Goal: Information Seeking & Learning: Check status

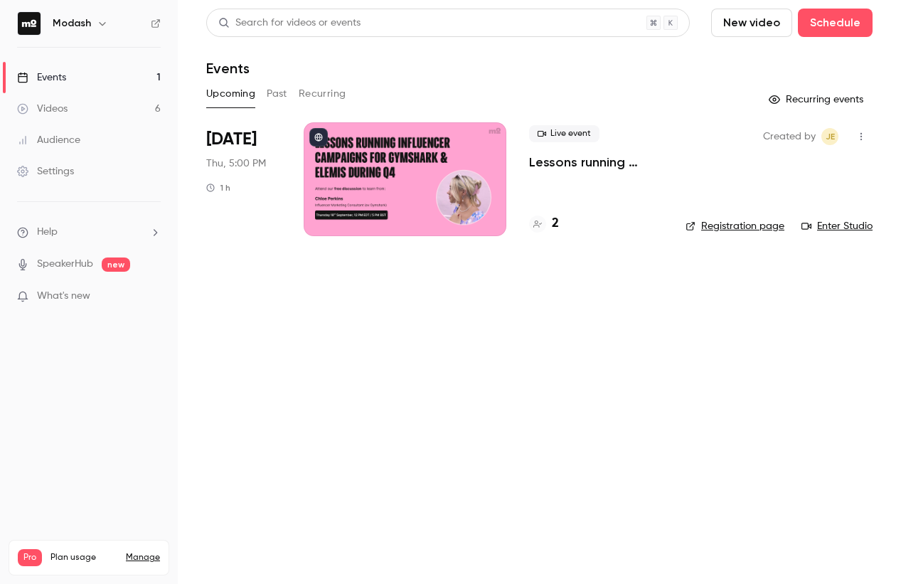
click at [520, 326] on main "Search for videos or events New video Schedule Events Upcoming Past Recurring R…" at bounding box center [539, 292] width 723 height 584
click at [274, 97] on button "Past" at bounding box center [277, 93] width 21 height 23
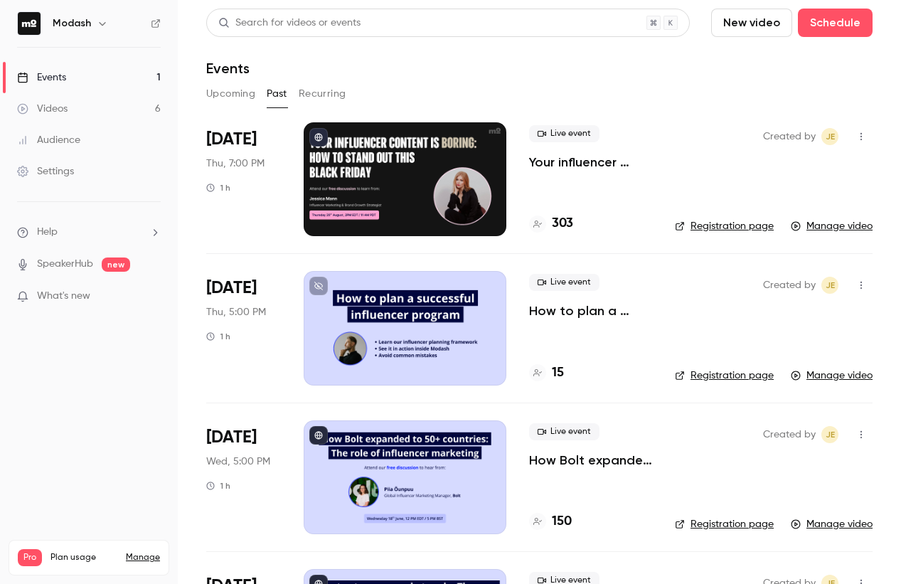
click at [561, 165] on p "Your influencer content is boring: How to stand out this [DATE][DATE]" at bounding box center [590, 162] width 123 height 17
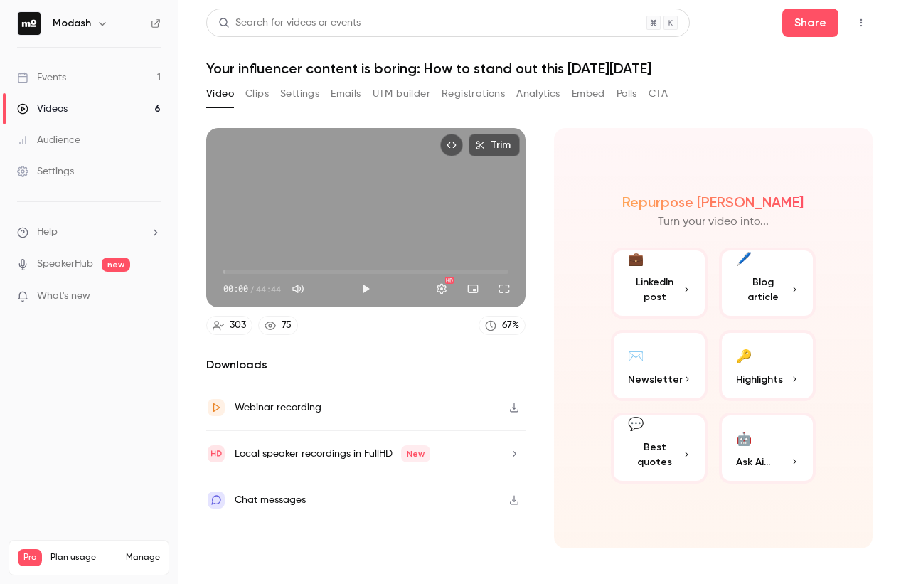
click at [536, 100] on button "Analytics" at bounding box center [538, 93] width 44 height 23
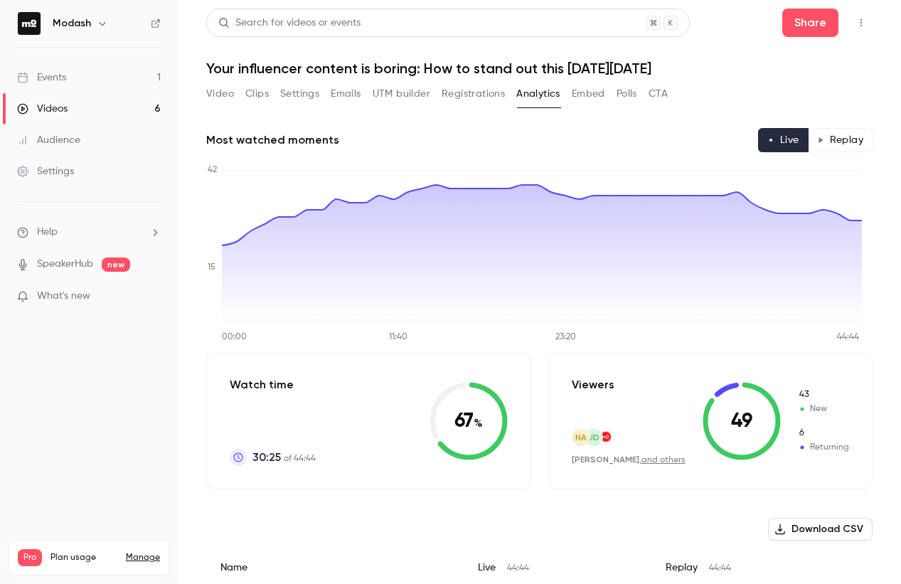
click at [841, 139] on button "Replay" at bounding box center [840, 140] width 65 height 24
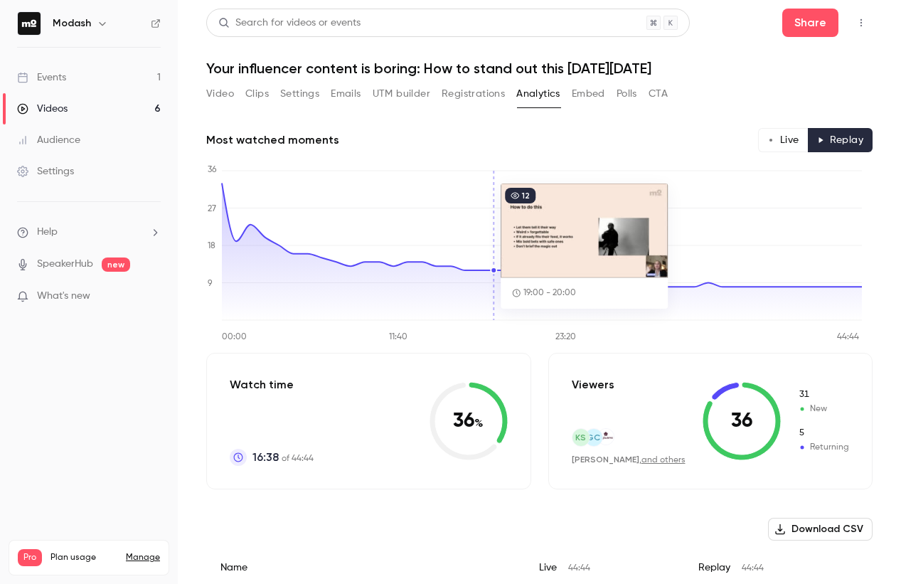
click at [220, 85] on button "Video" at bounding box center [220, 93] width 28 height 23
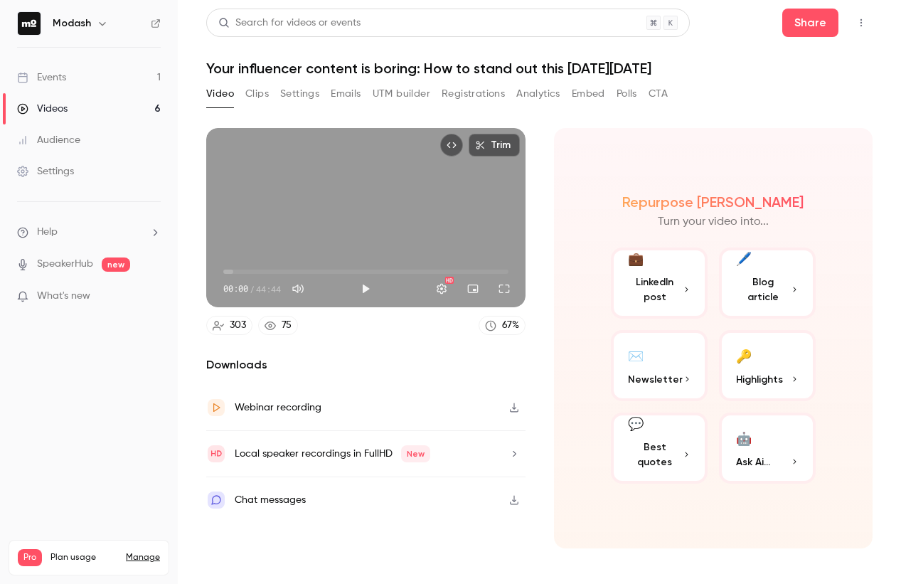
click at [106, 83] on link "Events 1" at bounding box center [89, 77] width 178 height 31
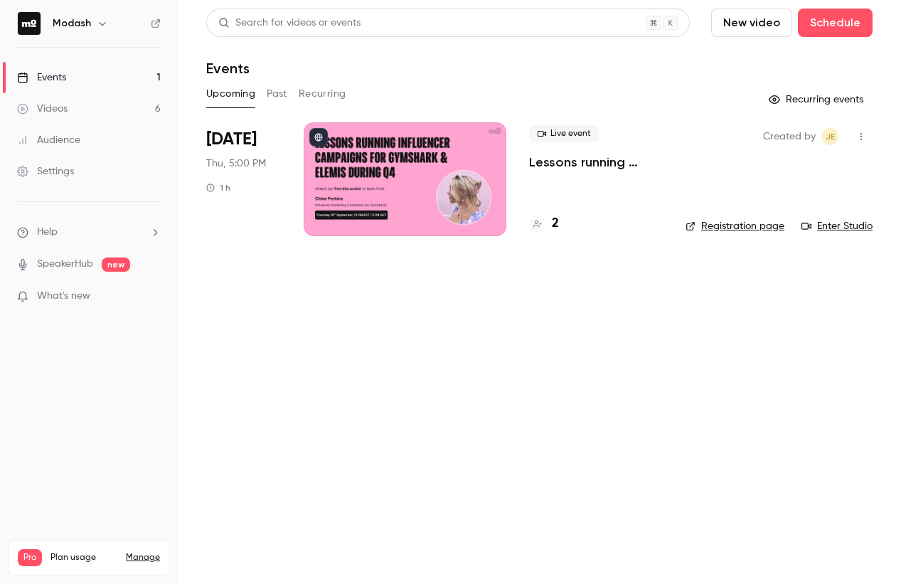
drag, startPoint x: 257, startPoint y: 91, endPoint x: 264, endPoint y: 93, distance: 7.4
click at [258, 91] on div "Upcoming Past Recurring" at bounding box center [539, 93] width 666 height 23
click at [272, 93] on button "Past" at bounding box center [277, 93] width 21 height 23
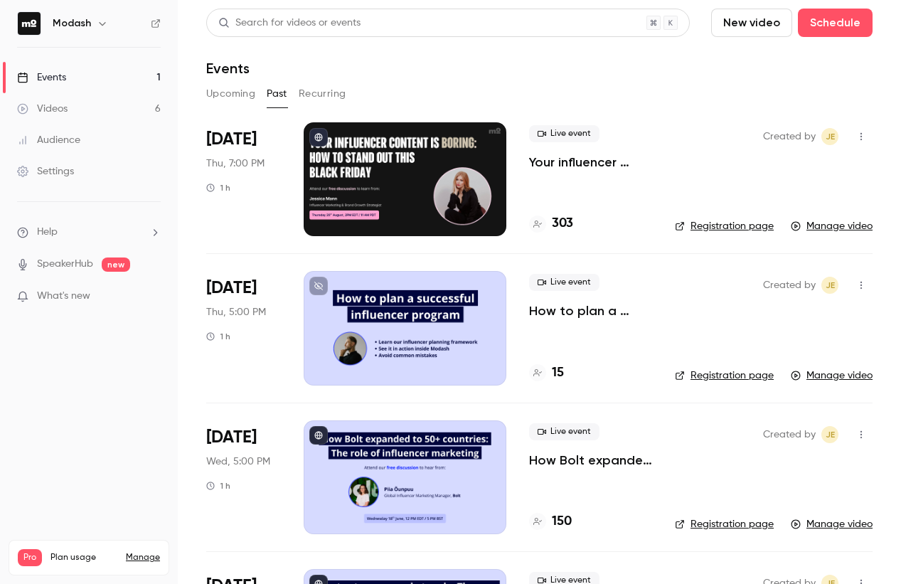
click at [546, 220] on div "303" at bounding box center [551, 223] width 44 height 19
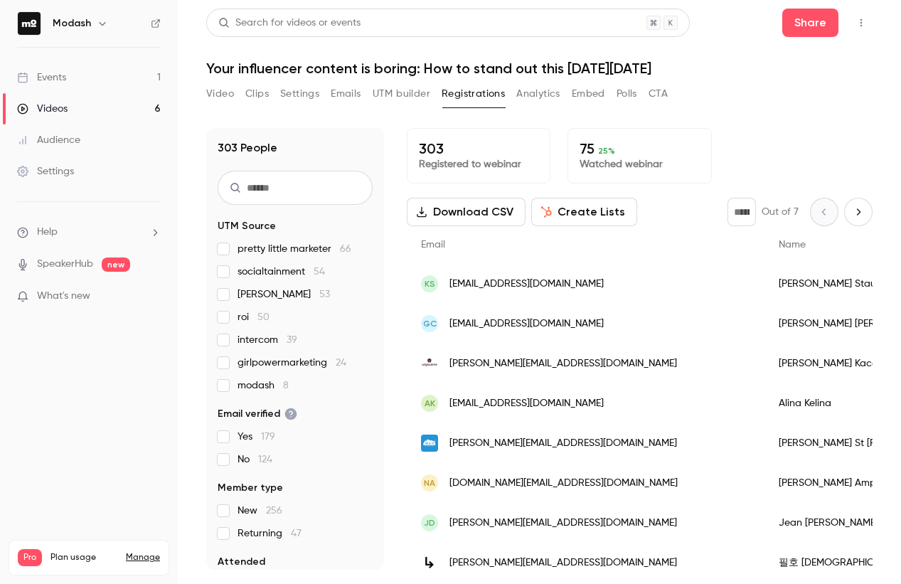
click at [554, 100] on button "Analytics" at bounding box center [538, 93] width 44 height 23
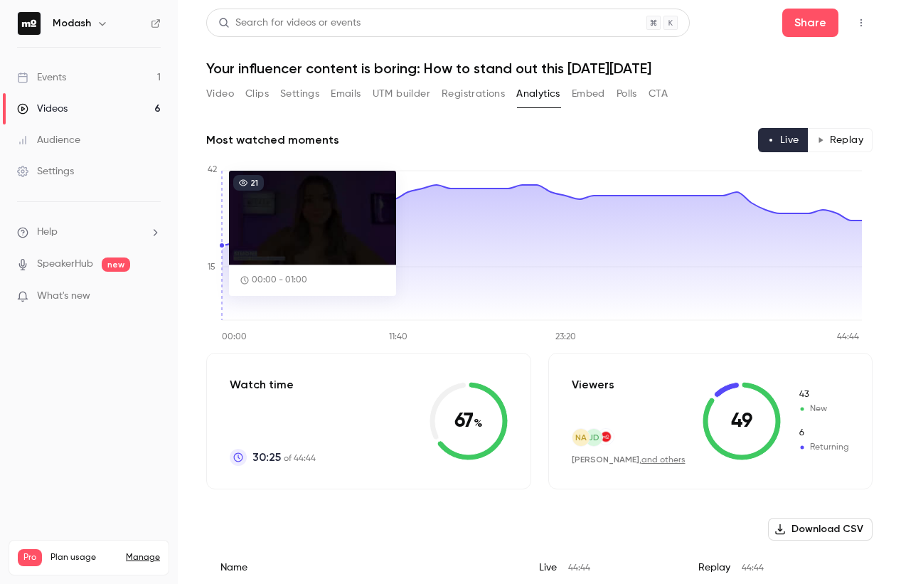
click at [72, 112] on link "Videos 6" at bounding box center [89, 108] width 178 height 31
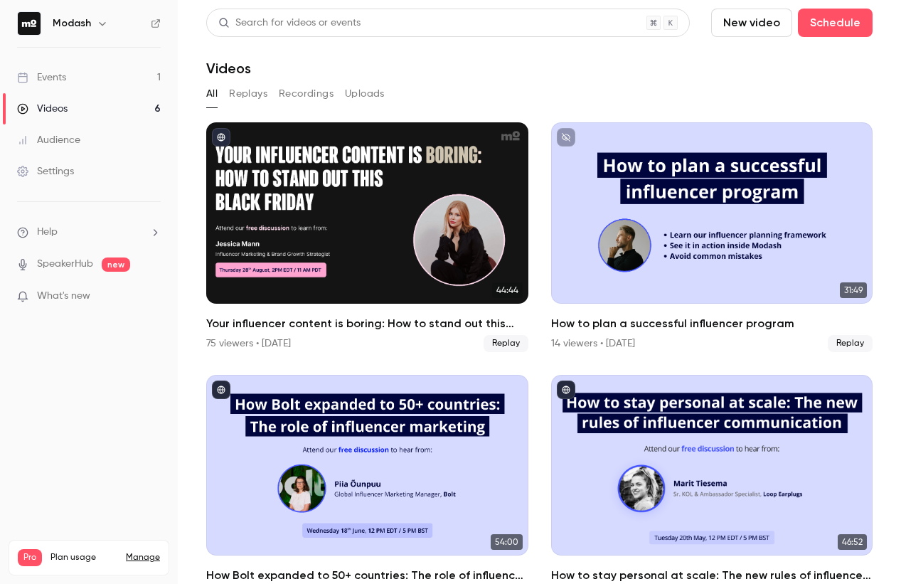
click at [257, 85] on button "Replays" at bounding box center [248, 93] width 38 height 23
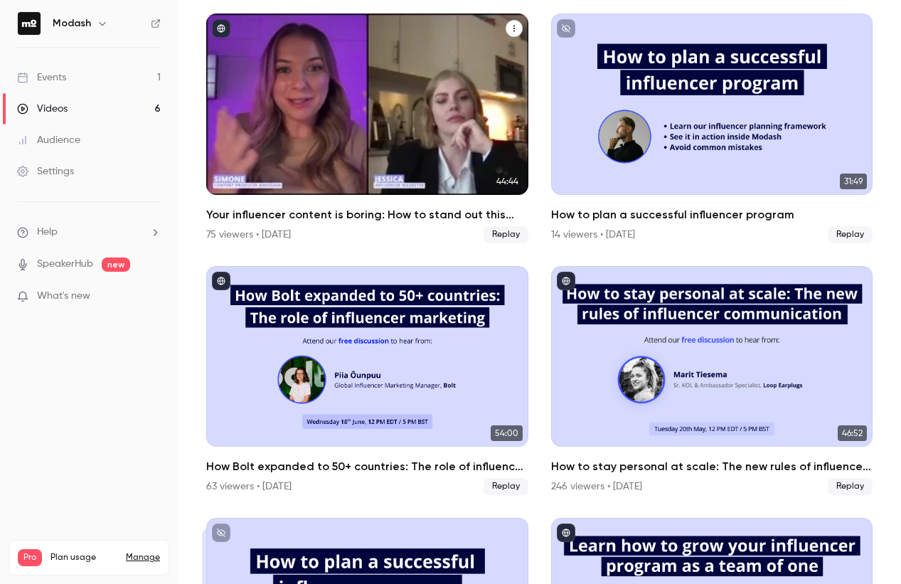
scroll to position [125, 0]
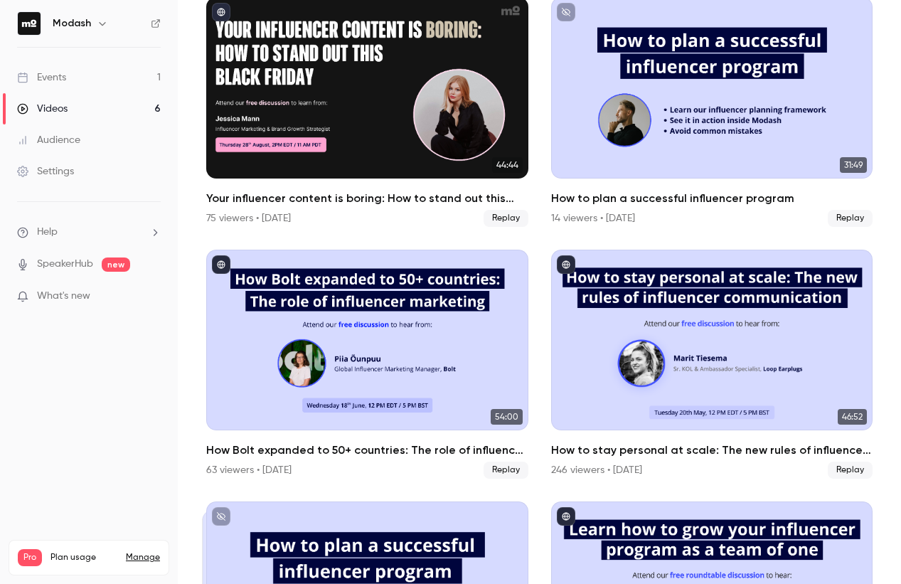
click at [76, 84] on link "Events 1" at bounding box center [89, 77] width 178 height 31
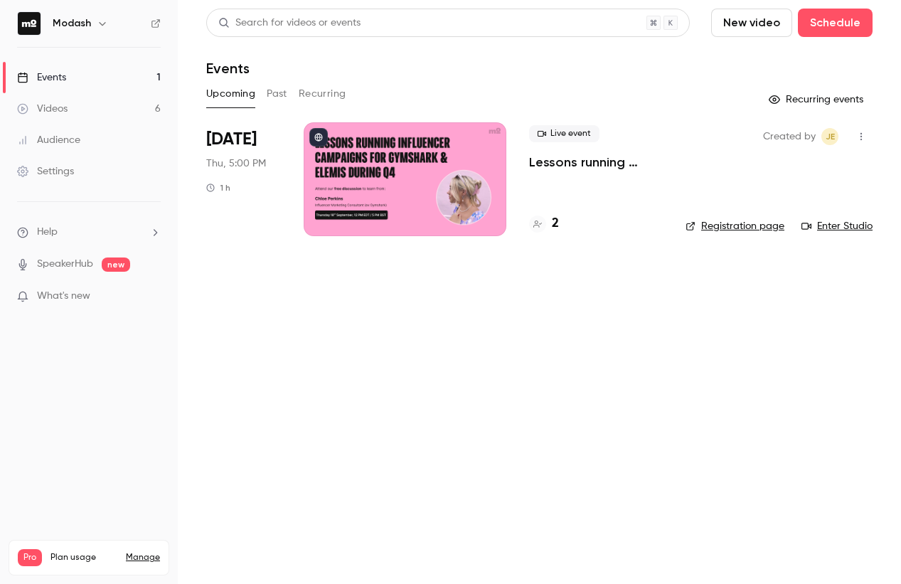
click at [281, 93] on button "Past" at bounding box center [277, 93] width 21 height 23
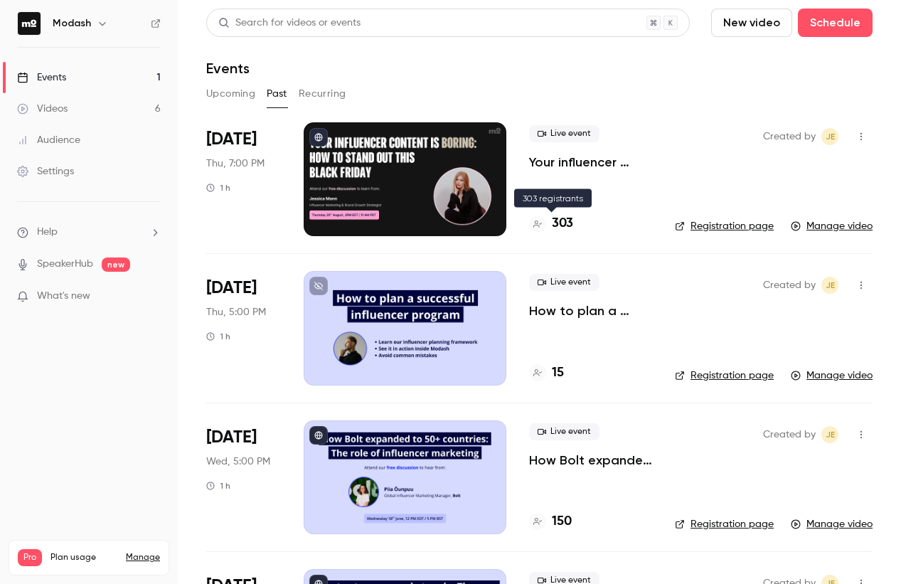
click at [549, 230] on div "303" at bounding box center [551, 223] width 44 height 19
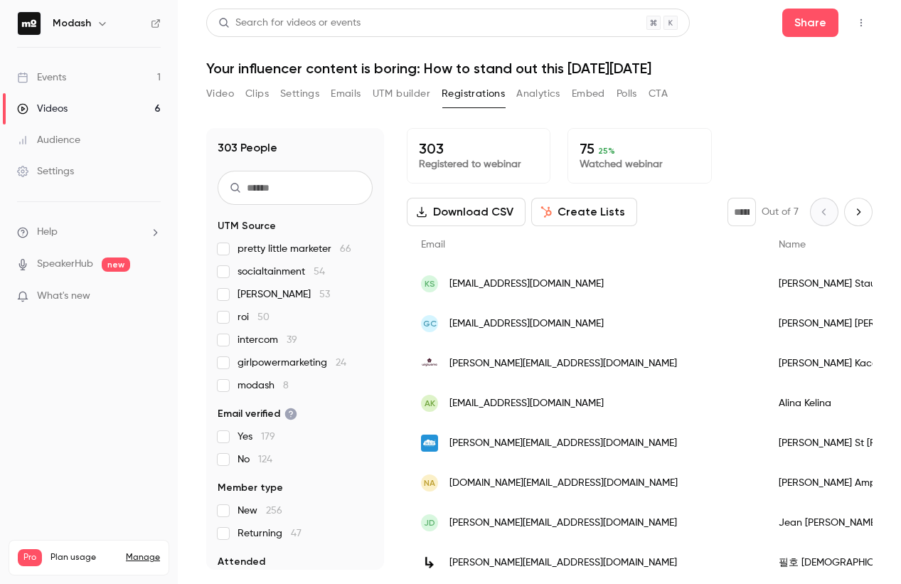
click at [850, 215] on icon "Next page" at bounding box center [858, 211] width 16 height 11
type input "*"
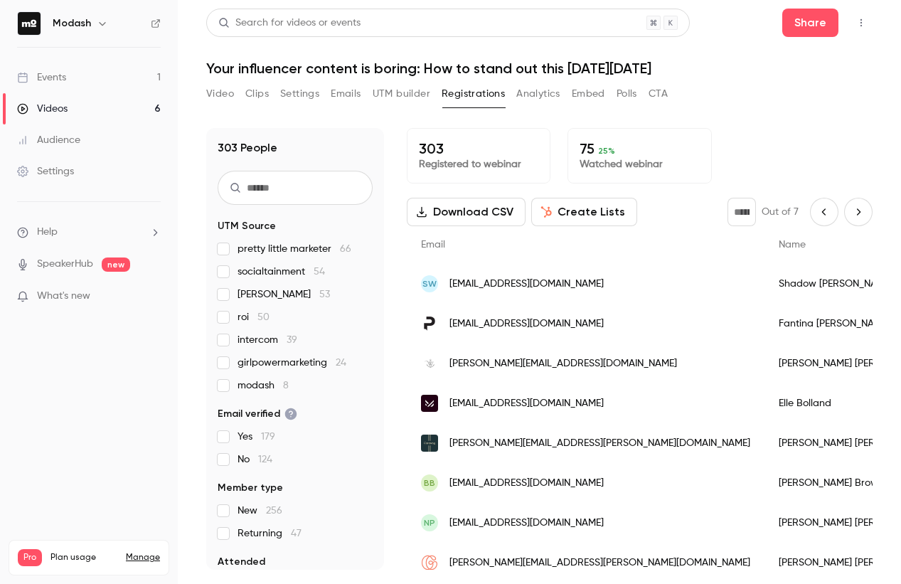
click at [631, 166] on p "Watched webinar" at bounding box center [638, 164] width 119 height 14
click at [573, 149] on div "75 25 % Watched webinar" at bounding box center [639, 155] width 144 height 55
click at [591, 151] on p "75 25 %" at bounding box center [638, 148] width 119 height 17
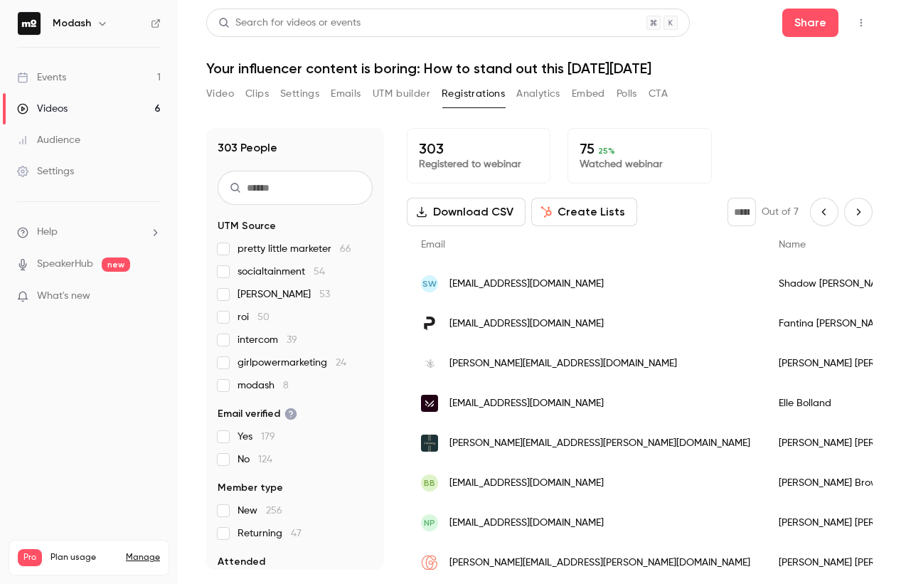
click at [722, 166] on div "303 Registered to webinar 75 25 % Watched webinar" at bounding box center [640, 155] width 466 height 55
click at [541, 93] on button "Analytics" at bounding box center [538, 93] width 44 height 23
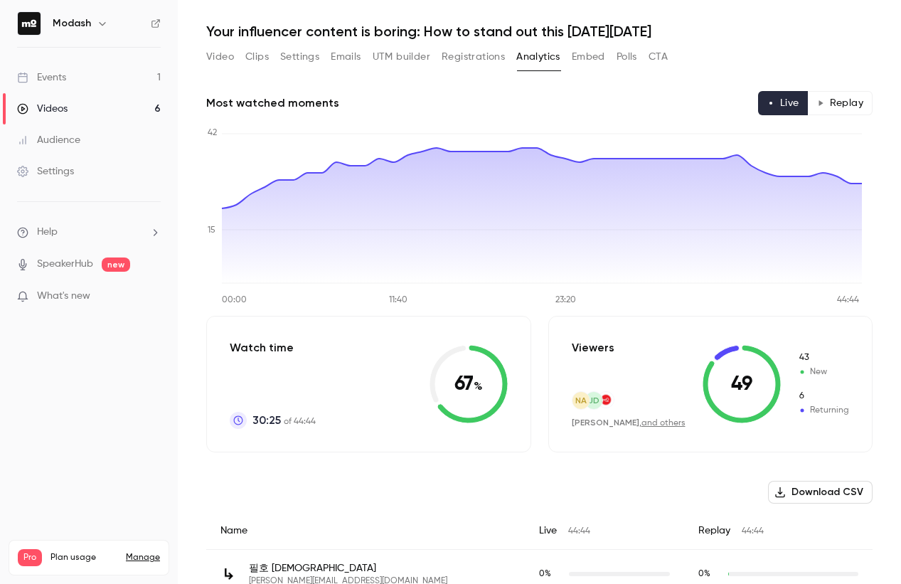
scroll to position [38, 0]
